Goal: Task Accomplishment & Management: Manage account settings

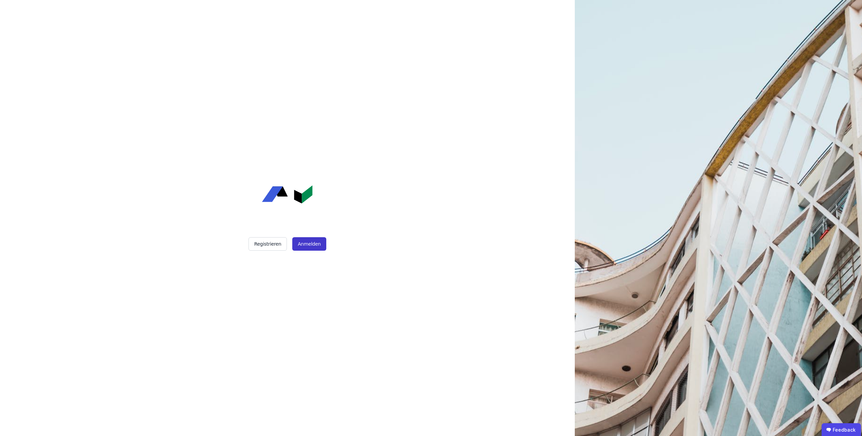
click at [312, 241] on button "Anmelden" at bounding box center [309, 243] width 34 height 13
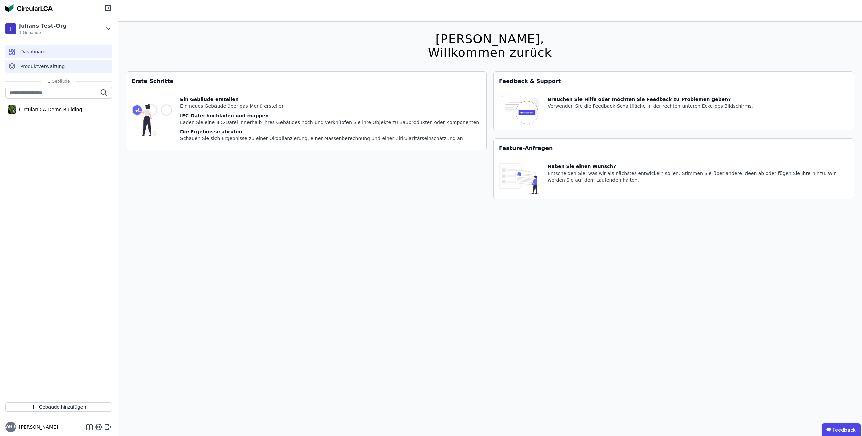
click at [83, 67] on div "Produktverwaltung" at bounding box center [58, 66] width 107 height 13
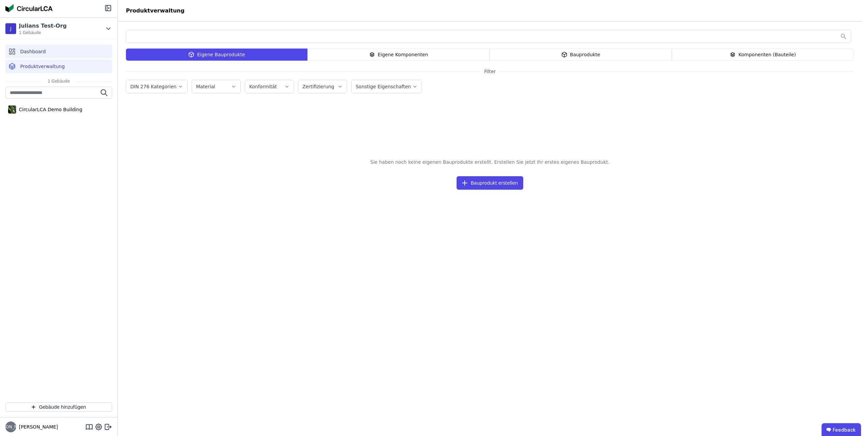
click at [66, 52] on div "Dashboard" at bounding box center [58, 51] width 107 height 13
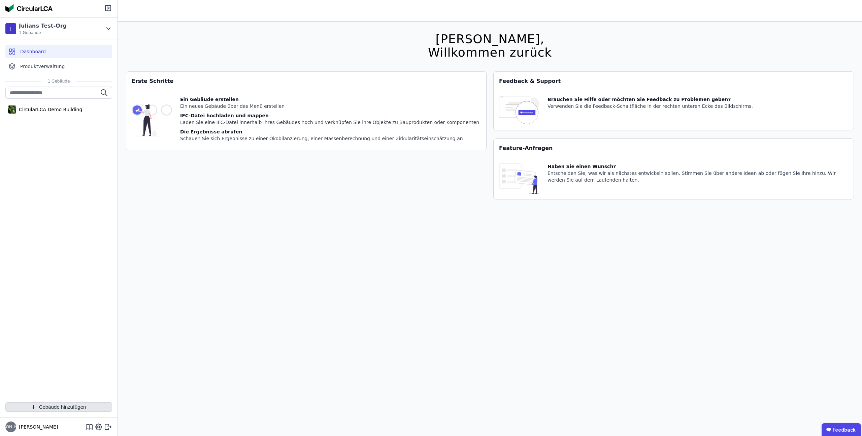
click at [65, 406] on button "Gebäude hinzufügen" at bounding box center [58, 406] width 107 height 9
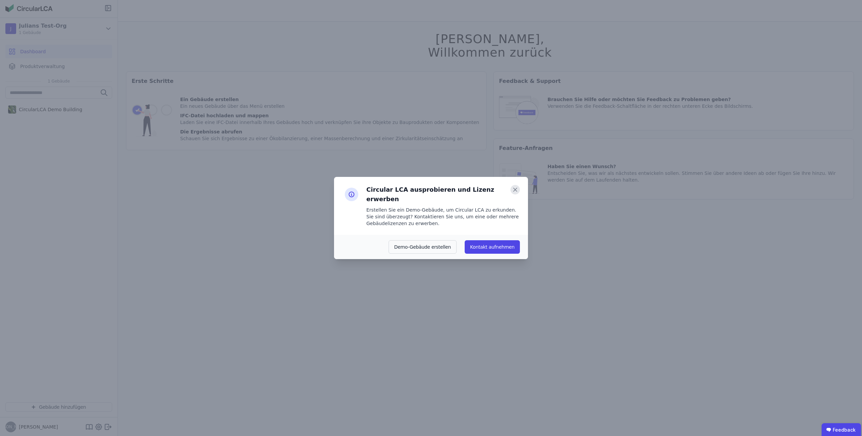
click at [514, 192] on icon at bounding box center [514, 189] width 9 height 9
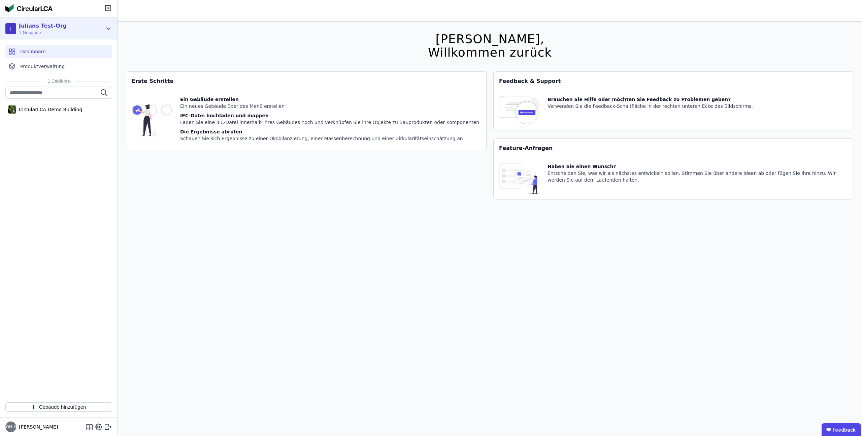
click at [80, 28] on div "[PERSON_NAME] Test-Org 1 Gebäude" at bounding box center [53, 28] width 97 height 13
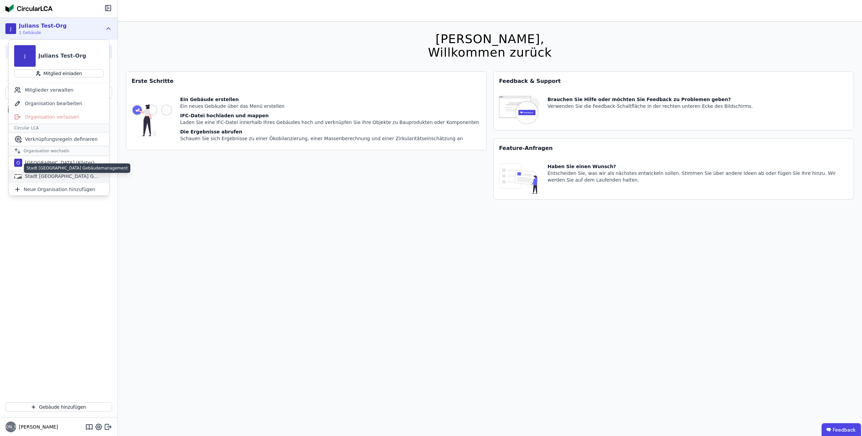
click at [57, 175] on div "Stadt [GEOGRAPHIC_DATA] Gebäudemanagement" at bounding box center [60, 176] width 77 height 7
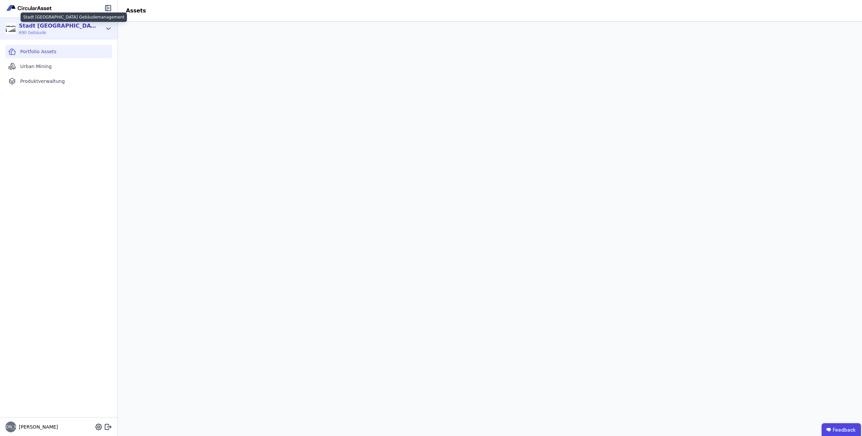
click at [94, 26] on div "Stadt [GEOGRAPHIC_DATA] Gebäudemanagement" at bounding box center [57, 26] width 77 height 8
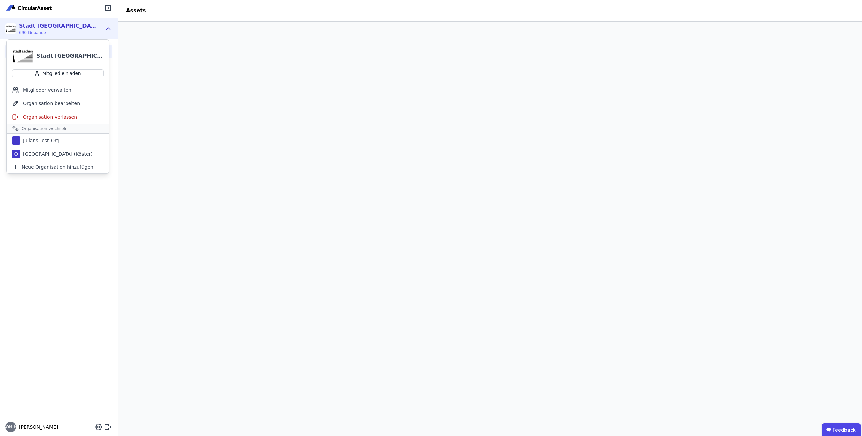
click at [217, 10] on header "Assets" at bounding box center [490, 11] width 744 height 22
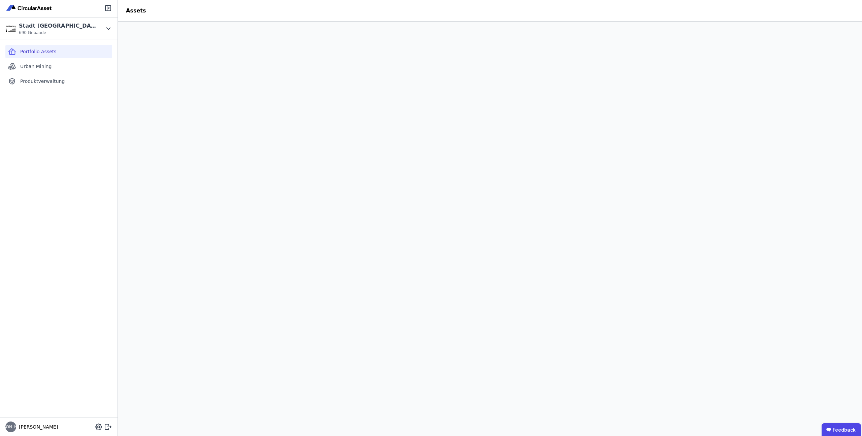
click at [427, 15] on header "Assets" at bounding box center [490, 11] width 744 height 22
click at [442, 13] on header "Assets" at bounding box center [490, 11] width 744 height 22
